Goal: Task Accomplishment & Management: Use online tool/utility

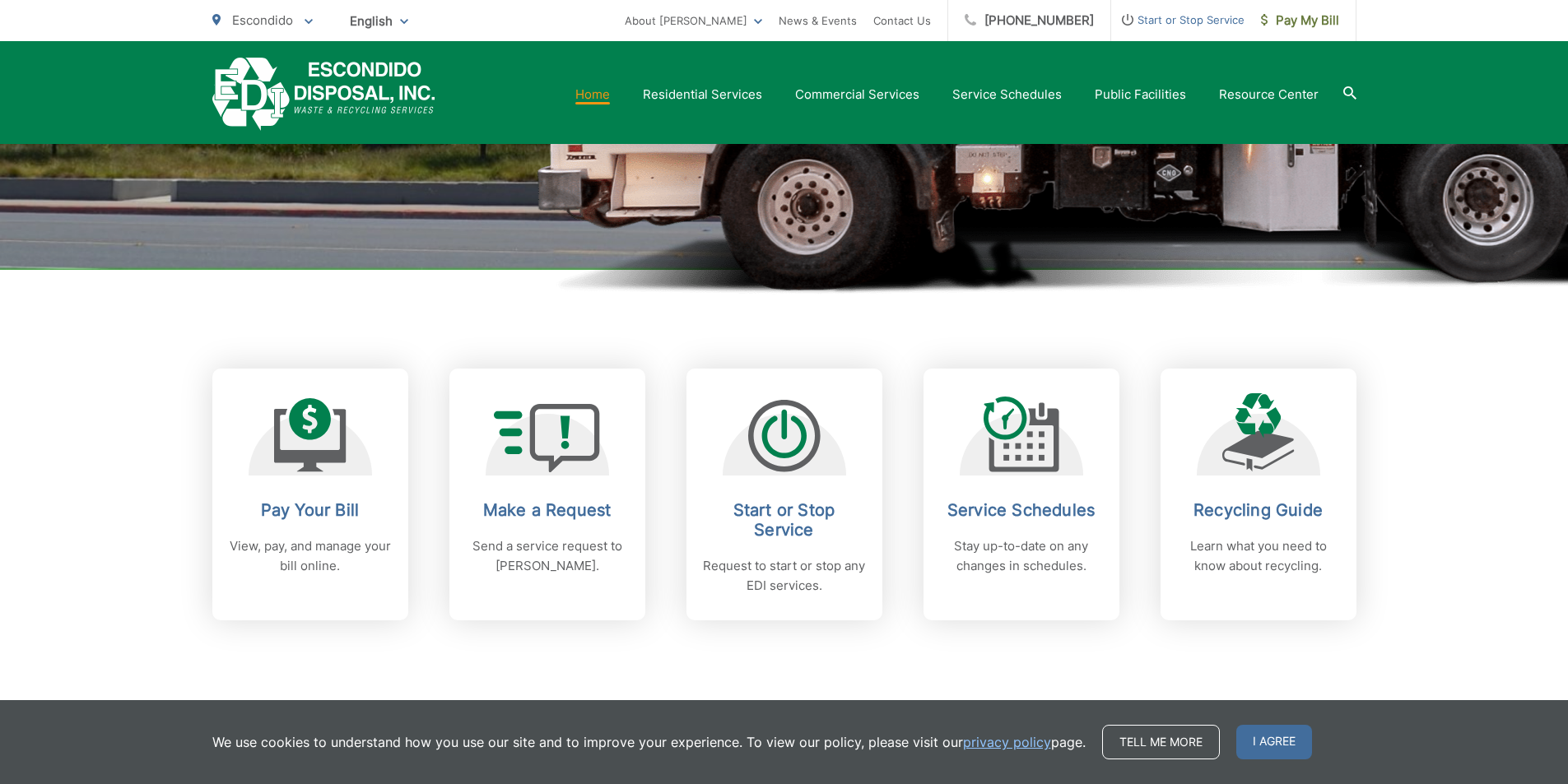
scroll to position [576, 0]
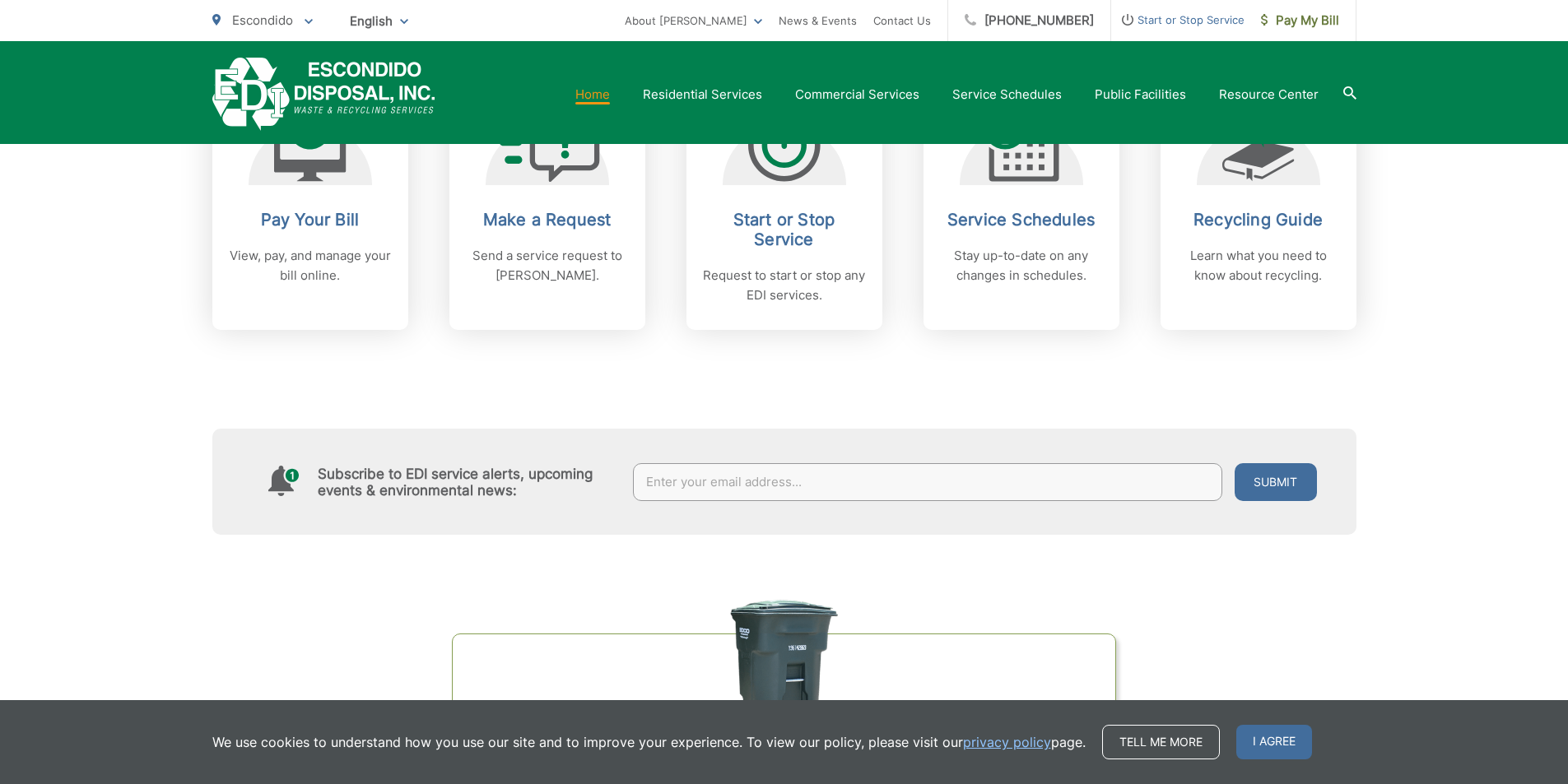
scroll to position [658, 0]
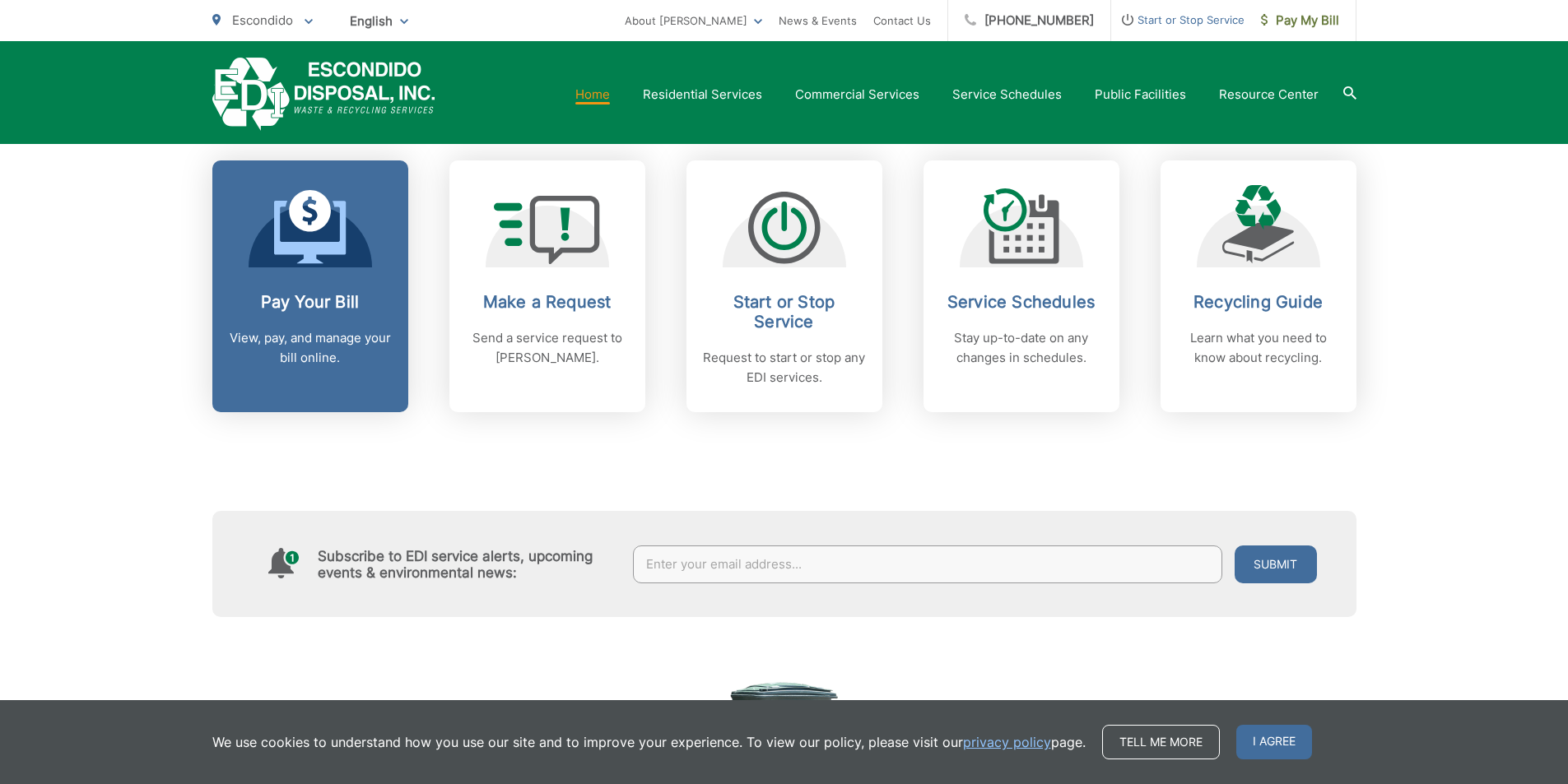
click at [285, 348] on p "View, pay, and manage your bill online." at bounding box center [310, 349] width 163 height 40
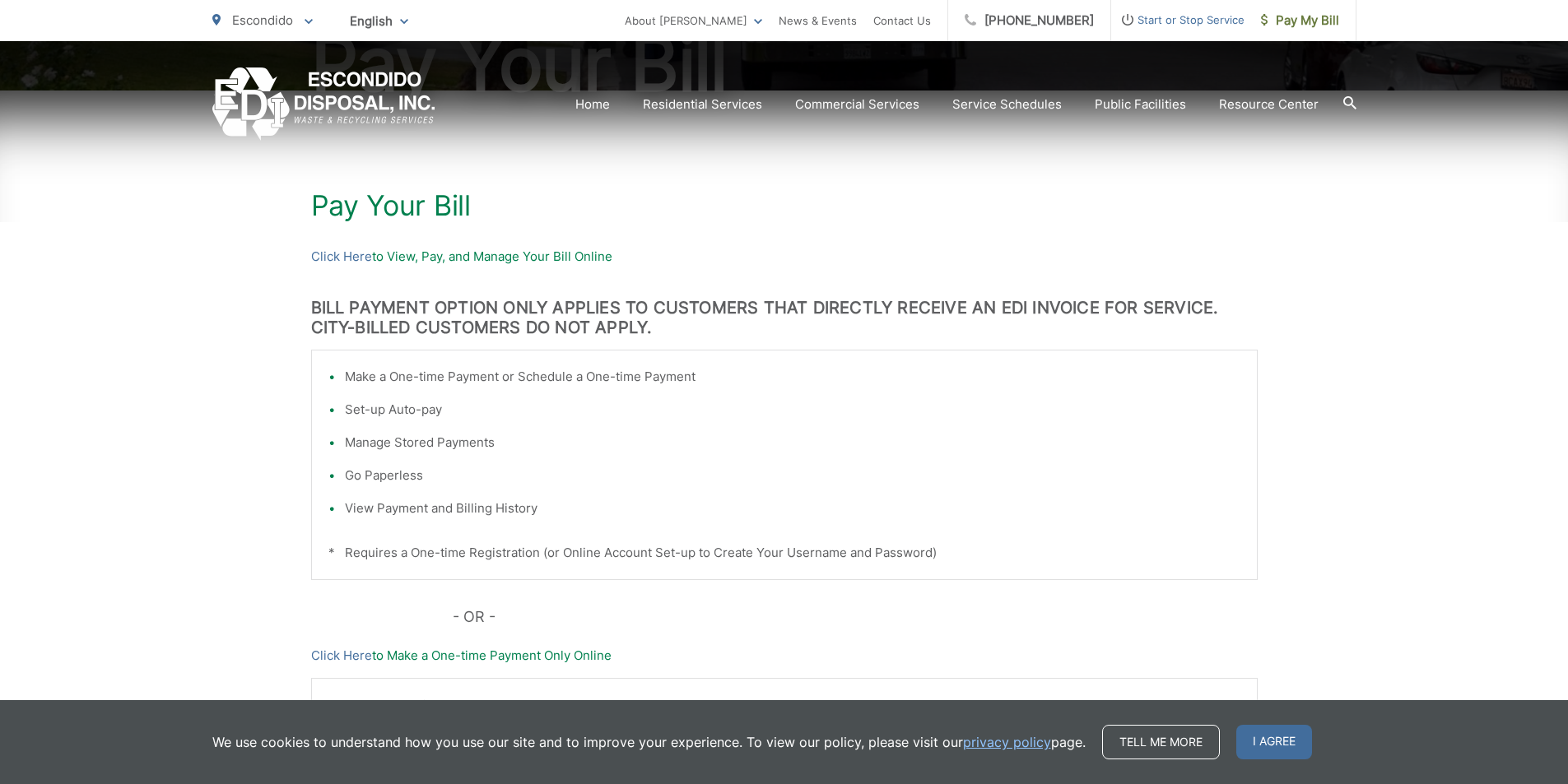
scroll to position [247, 0]
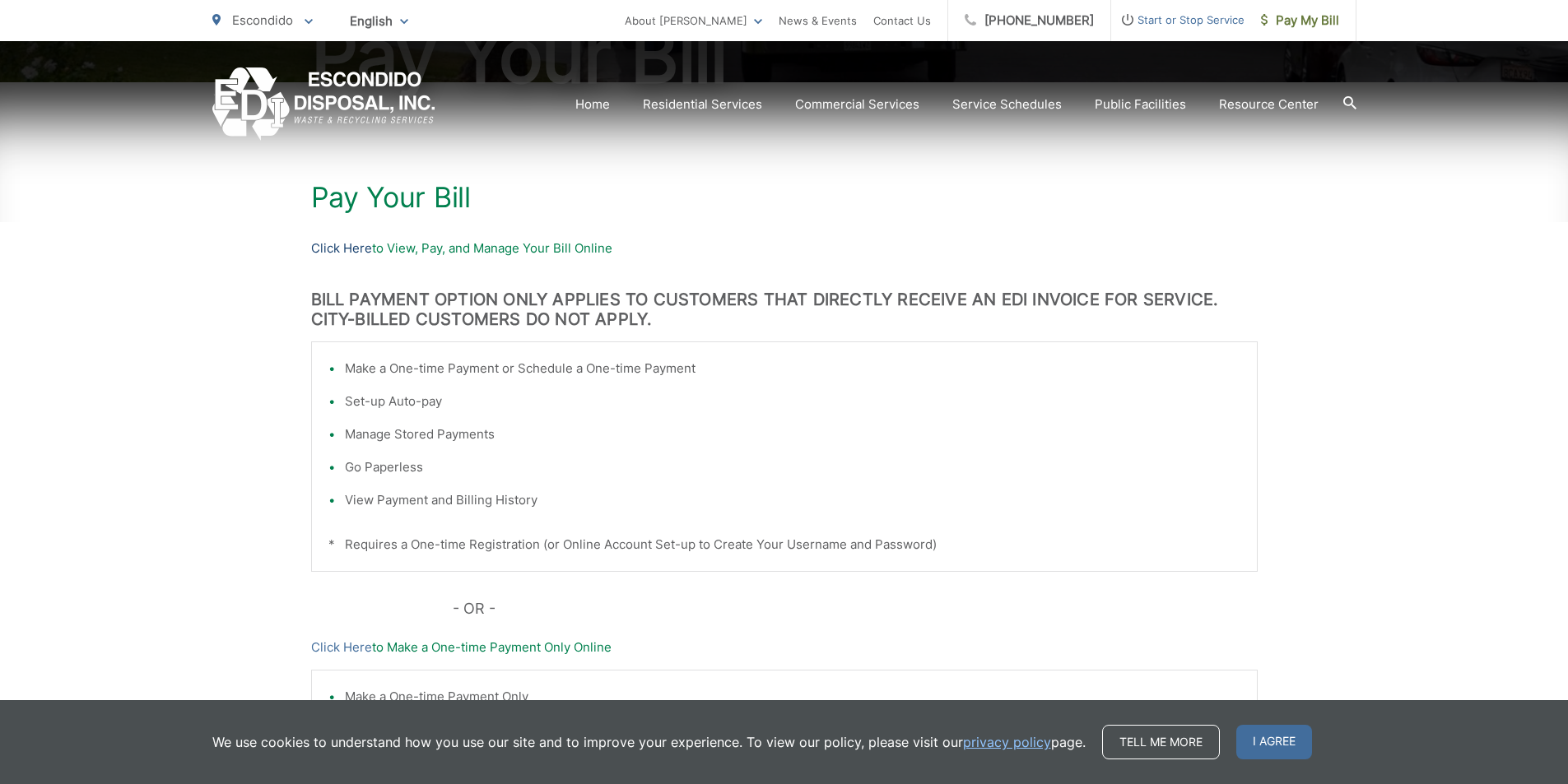
click at [343, 248] on link "Click Here" at bounding box center [341, 248] width 60 height 20
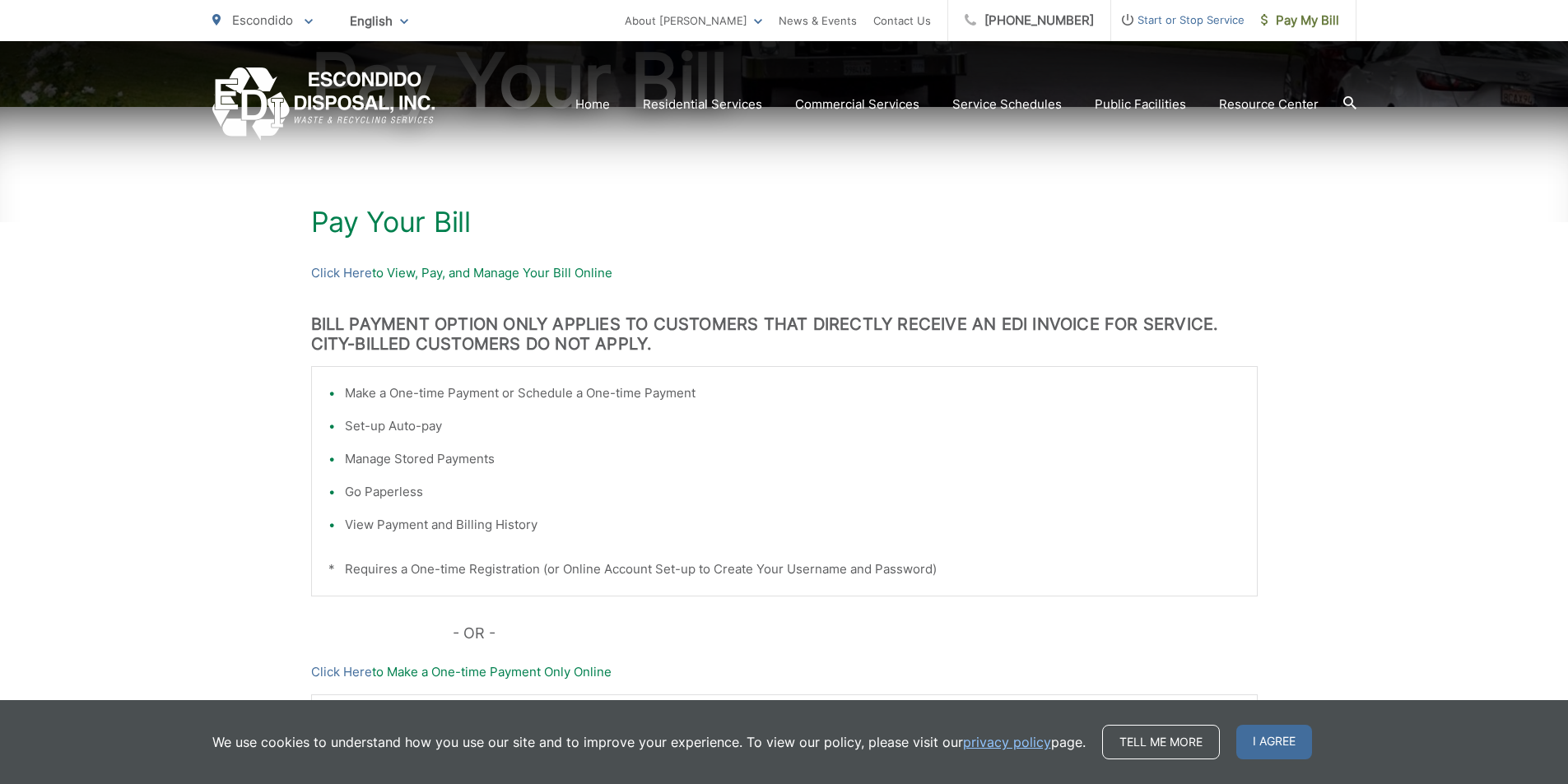
scroll to position [456, 0]
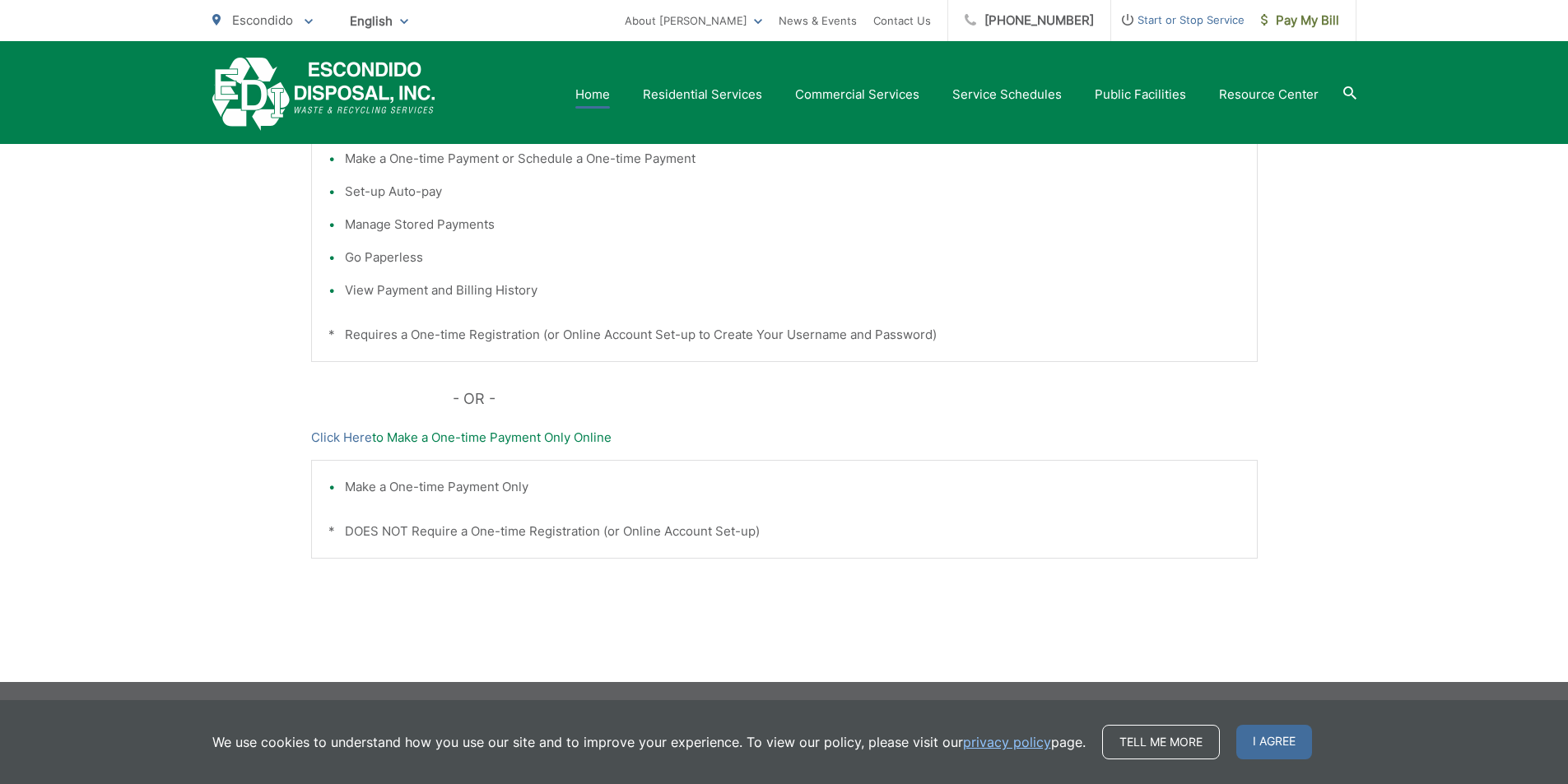
click at [602, 95] on link "Home" at bounding box center [593, 94] width 35 height 20
